Goal: Navigation & Orientation: Go to known website

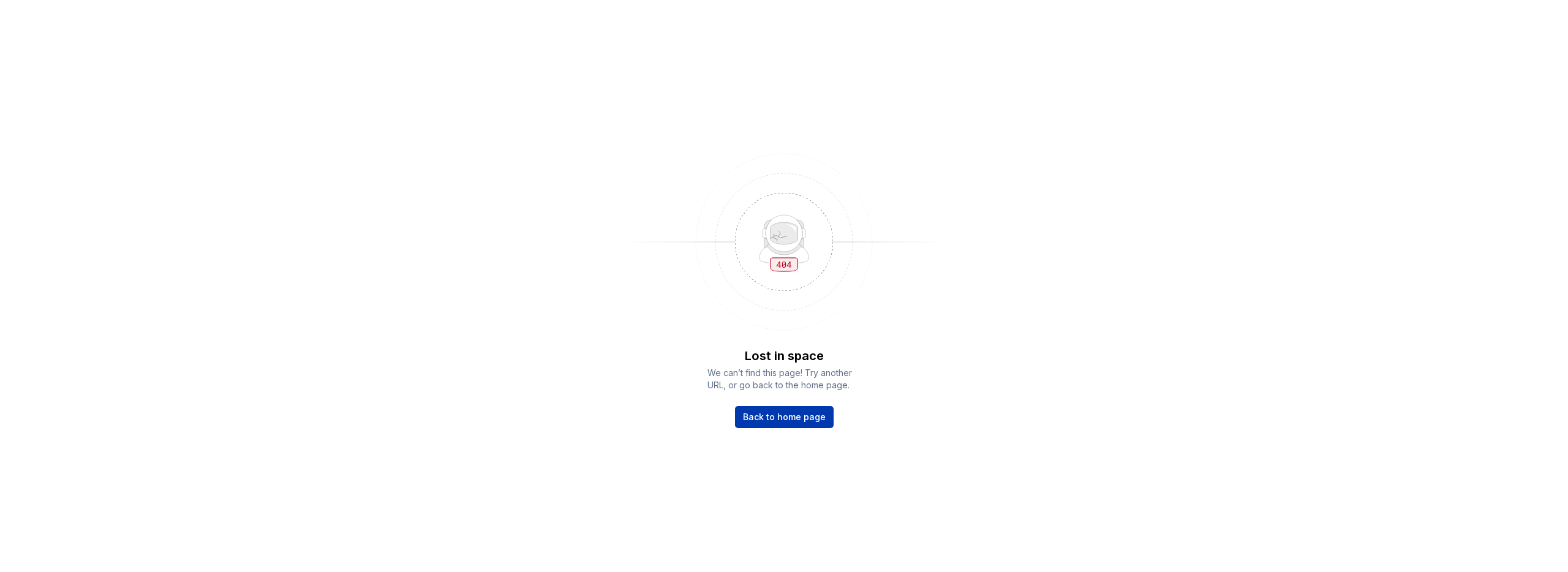
click at [818, 417] on span "Back to home page" at bounding box center [784, 417] width 83 height 12
